Goal: Task Accomplishment & Management: Manage account settings

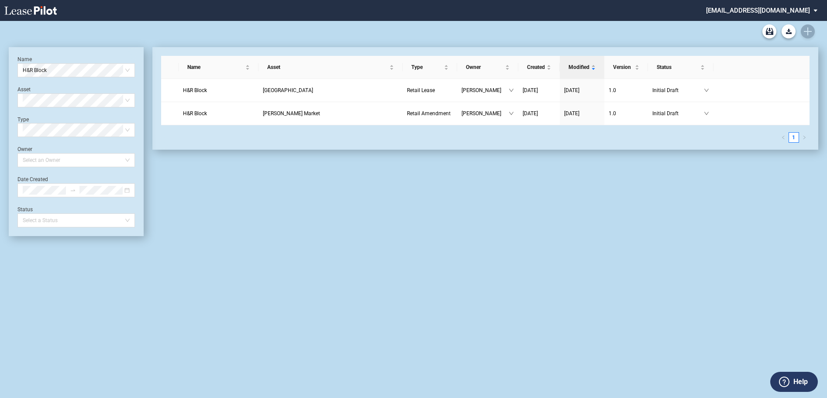
scroll to position [21, 0]
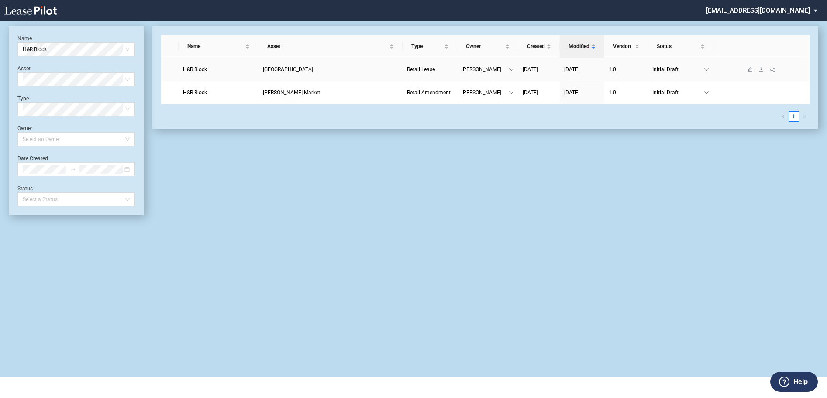
click at [300, 71] on span "[GEOGRAPHIC_DATA]" at bounding box center [288, 69] width 50 height 6
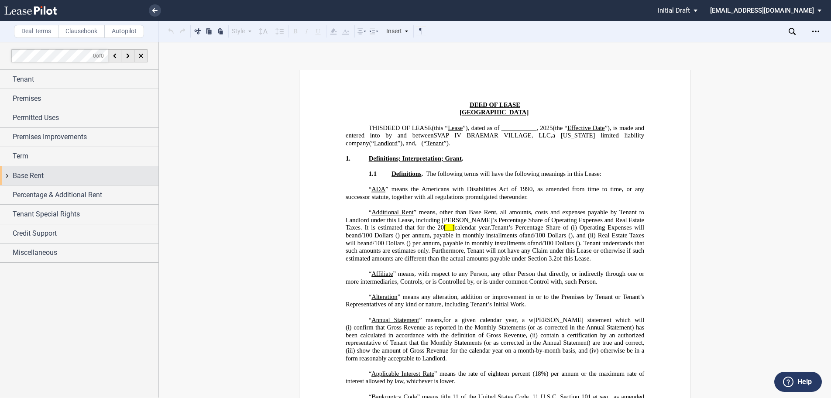
click at [7, 172] on div "Base Rent" at bounding box center [79, 175] width 158 height 19
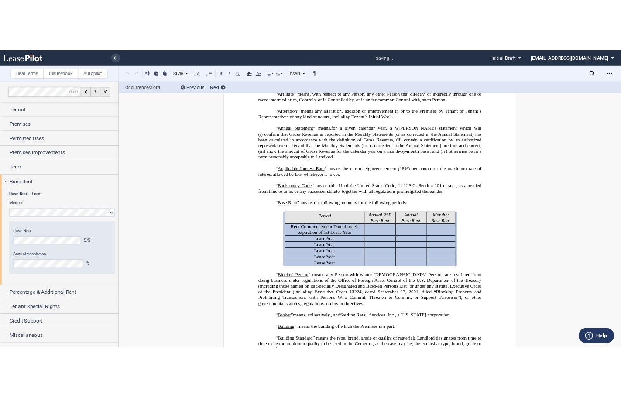
scroll to position [288, 0]
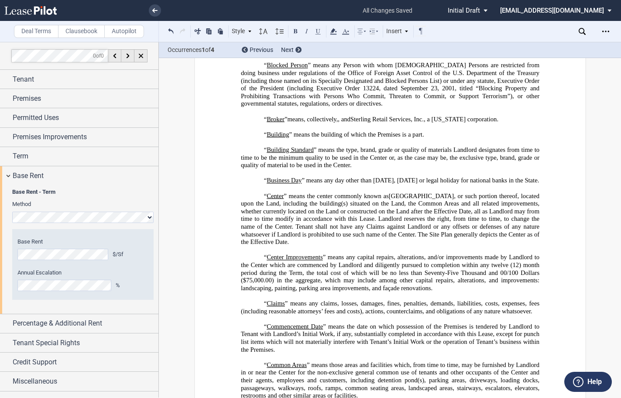
scroll to position [463, 0]
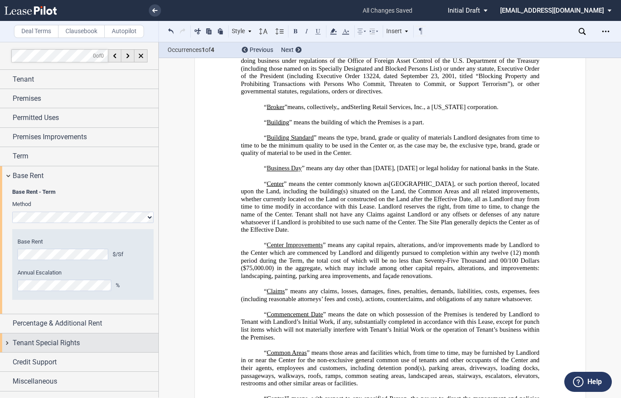
drag, startPoint x: 2, startPoint y: 340, endPoint x: 8, endPoint y: 341, distance: 6.2
click at [3, 341] on div "Tenant Special Rights" at bounding box center [79, 342] width 158 height 19
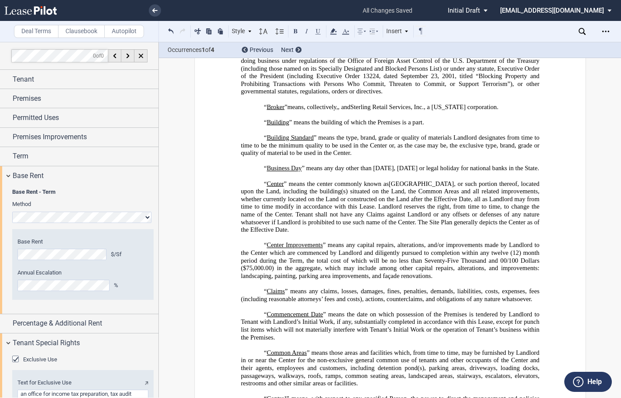
scroll to position [91, 0]
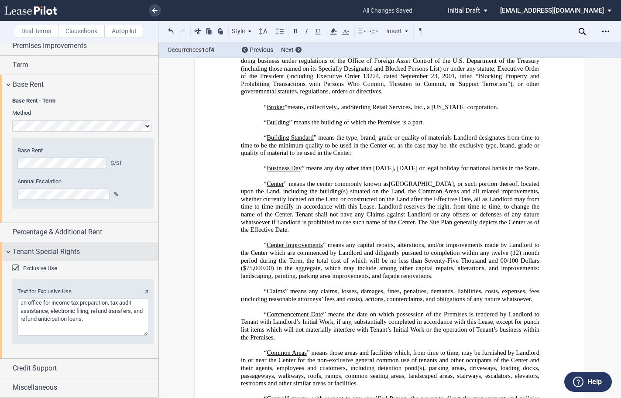
click at [6, 250] on div "Tenant Special Rights" at bounding box center [79, 251] width 158 height 19
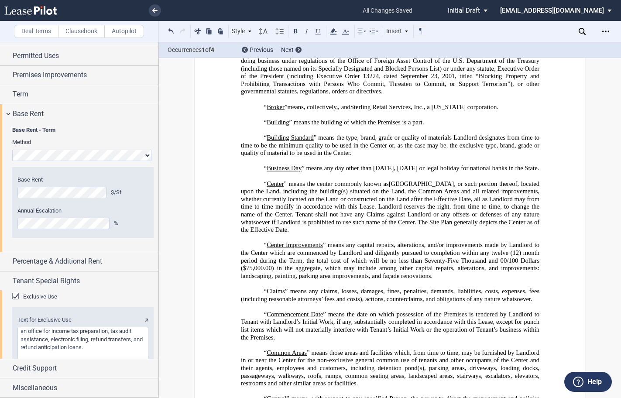
scroll to position [0, 0]
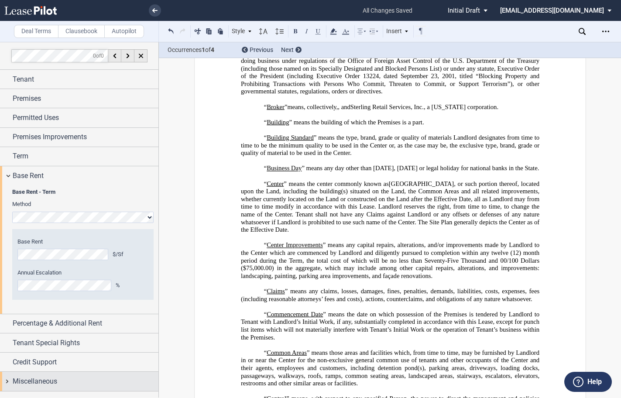
click at [8, 378] on div "Miscellaneous" at bounding box center [79, 381] width 158 height 19
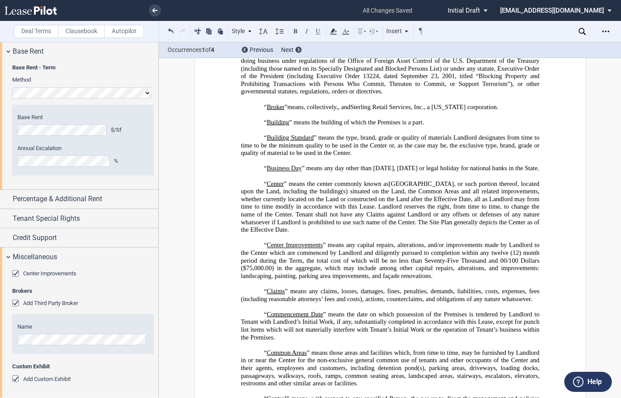
scroll to position [125, 0]
click at [10, 252] on div "Miscellaneous" at bounding box center [79, 256] width 158 height 19
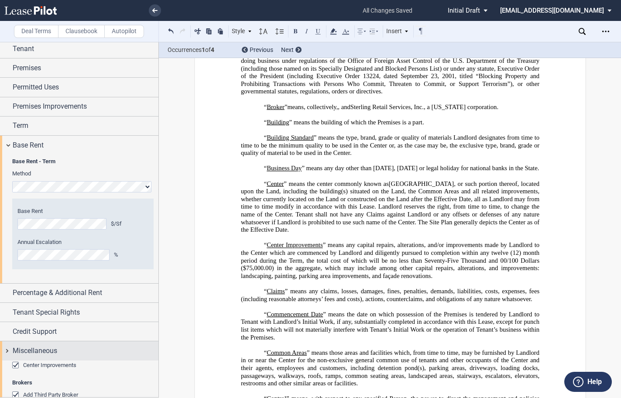
scroll to position [0, 0]
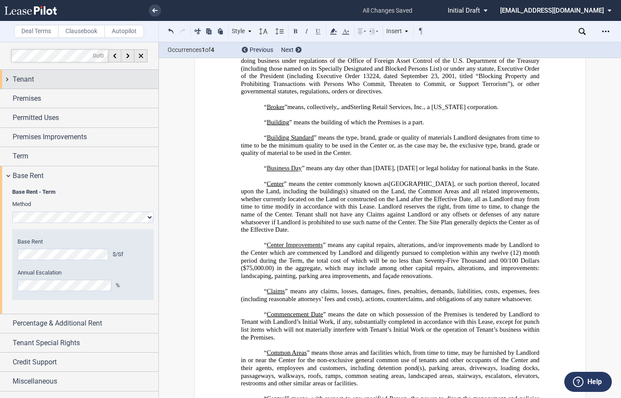
click at [4, 78] on div "Tenant" at bounding box center [79, 79] width 158 height 19
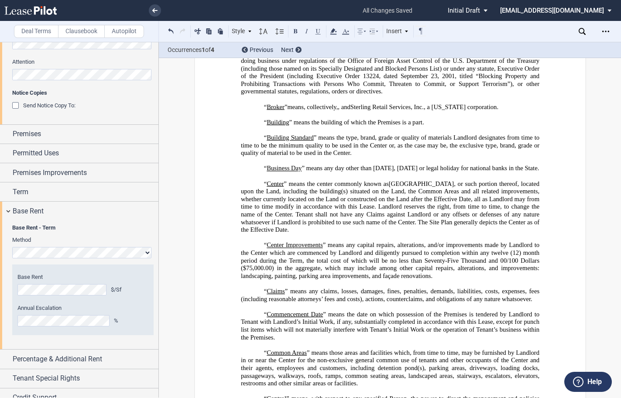
scroll to position [289, 0]
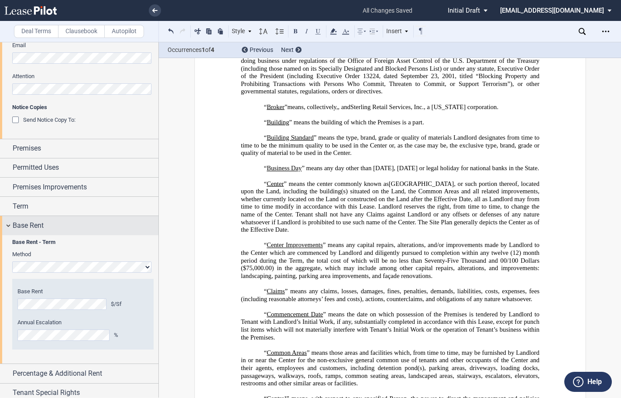
click at [10, 223] on div "Base Rent" at bounding box center [79, 225] width 158 height 19
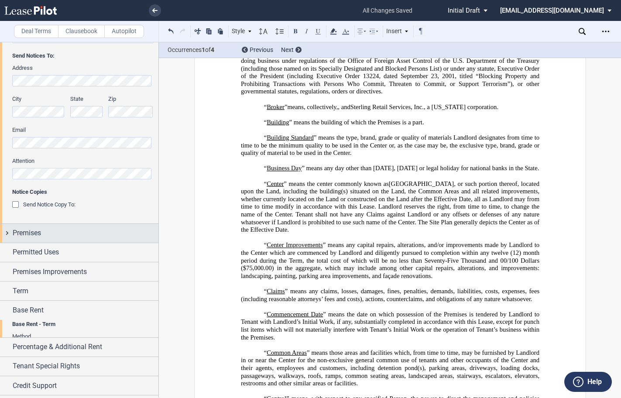
scroll to position [204, 0]
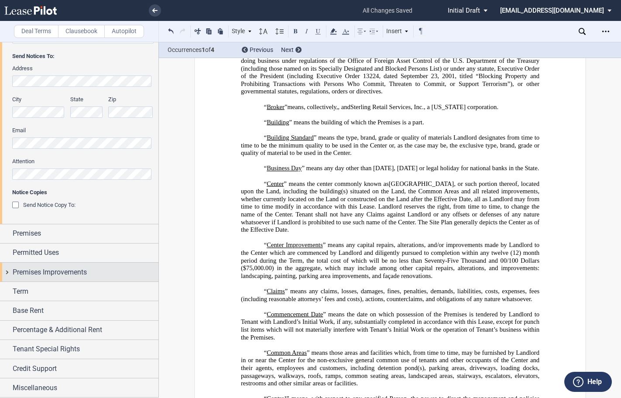
click at [5, 273] on div "Premises Improvements" at bounding box center [79, 272] width 158 height 19
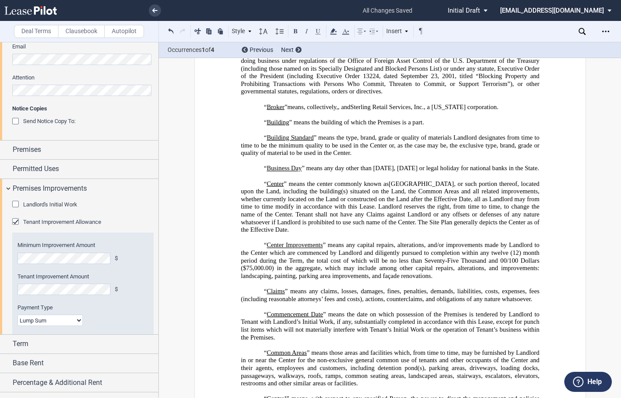
scroll to position [289, 0]
